Goal: Obtain resource: Obtain resource

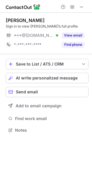
scroll to position [126, 92]
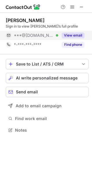
click at [79, 37] on button "View email" at bounding box center [73, 35] width 23 height 6
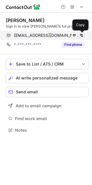
click at [84, 34] on span at bounding box center [81, 35] width 5 height 5
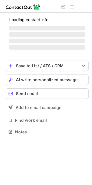
scroll to position [126, 92]
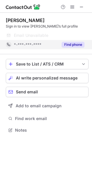
click at [73, 45] on button "Find phone" at bounding box center [73, 45] width 23 height 6
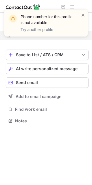
scroll to position [117, 92]
